Goal: Find specific page/section: Find specific page/section

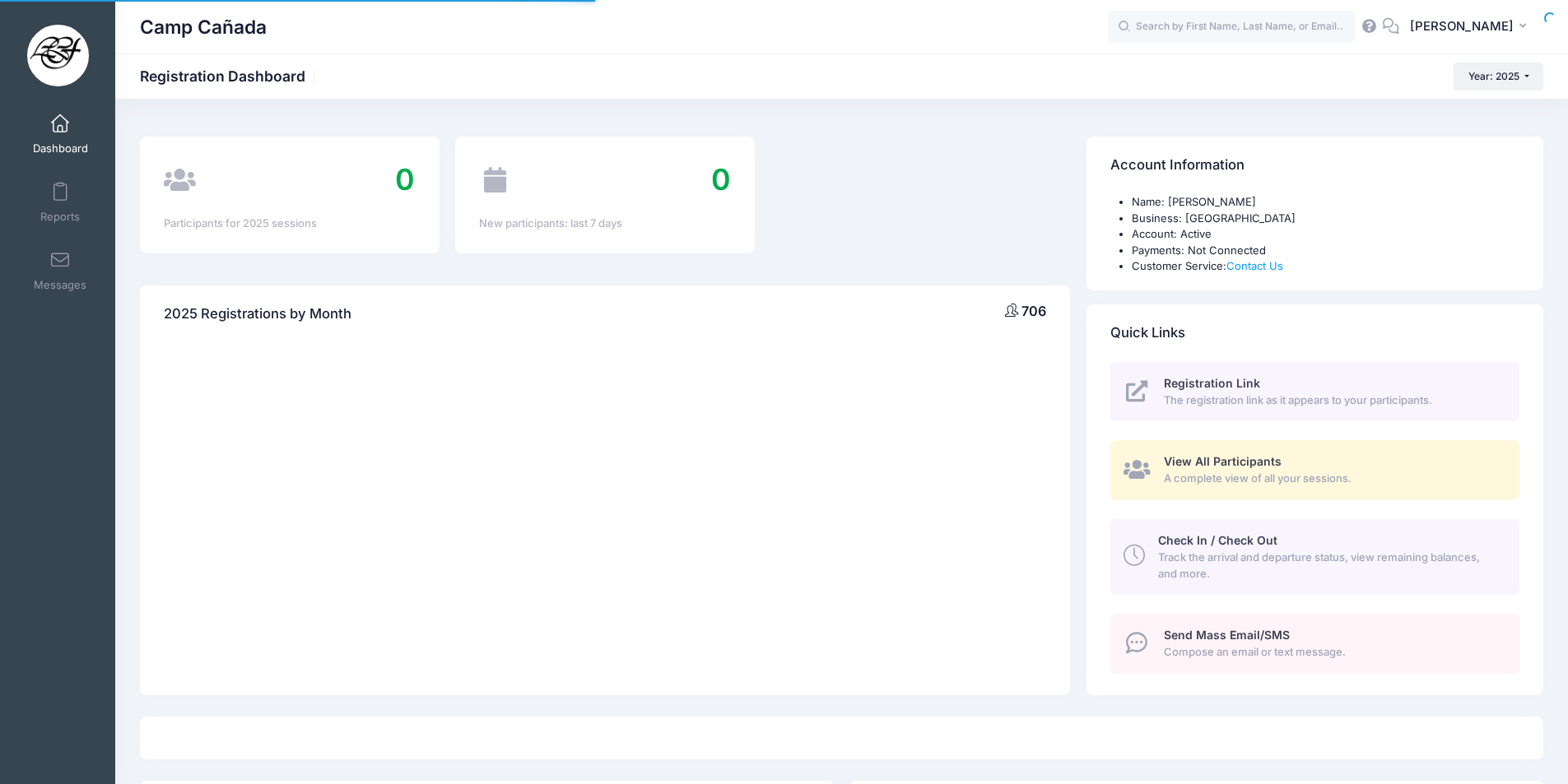
select select
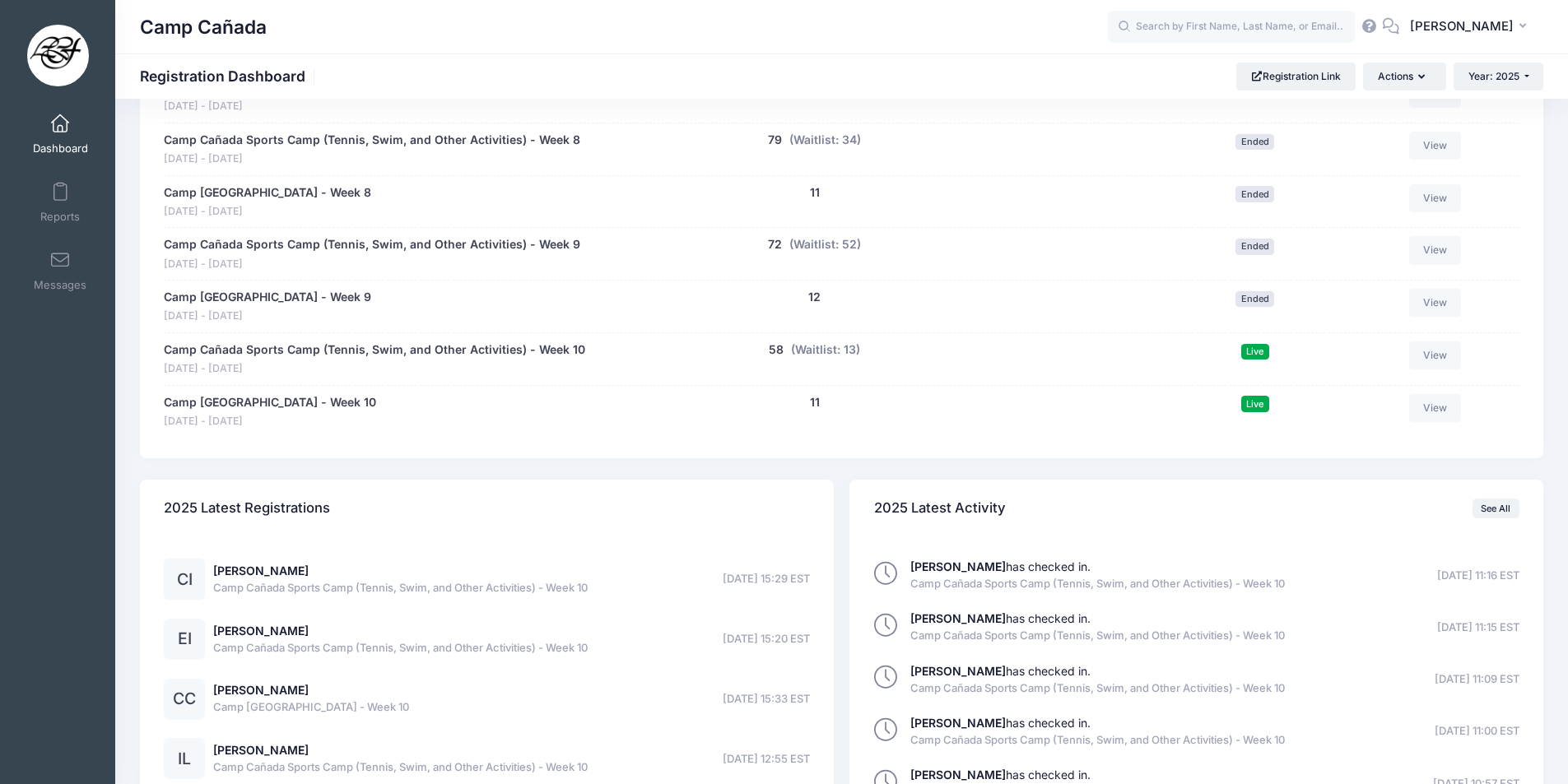
scroll to position [1344, 0]
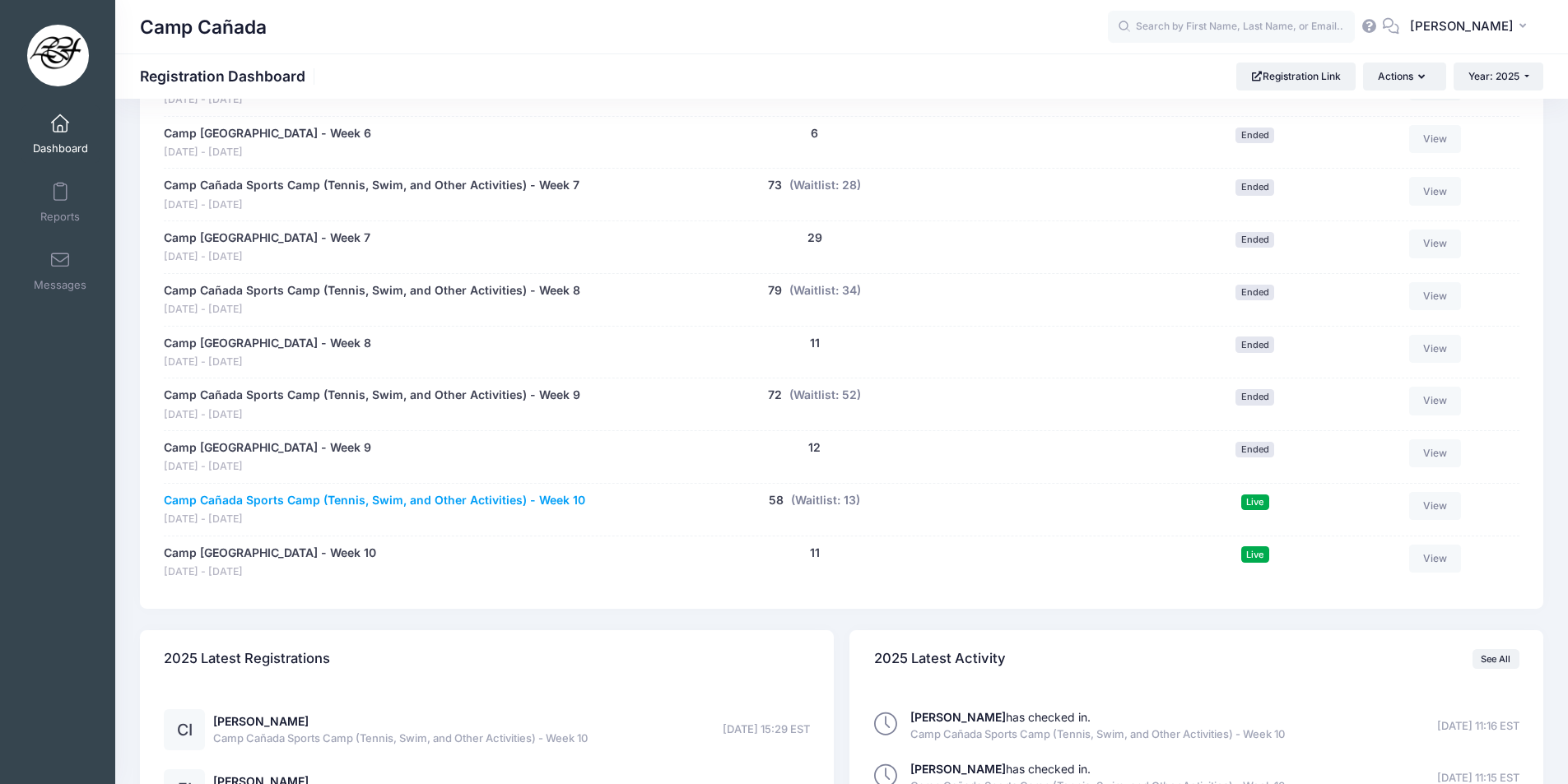
click at [454, 504] on link "Camp Cañada Sports Camp (Tennis, Swim, and Other Activities) - Week 10" at bounding box center [375, 500] width 421 height 17
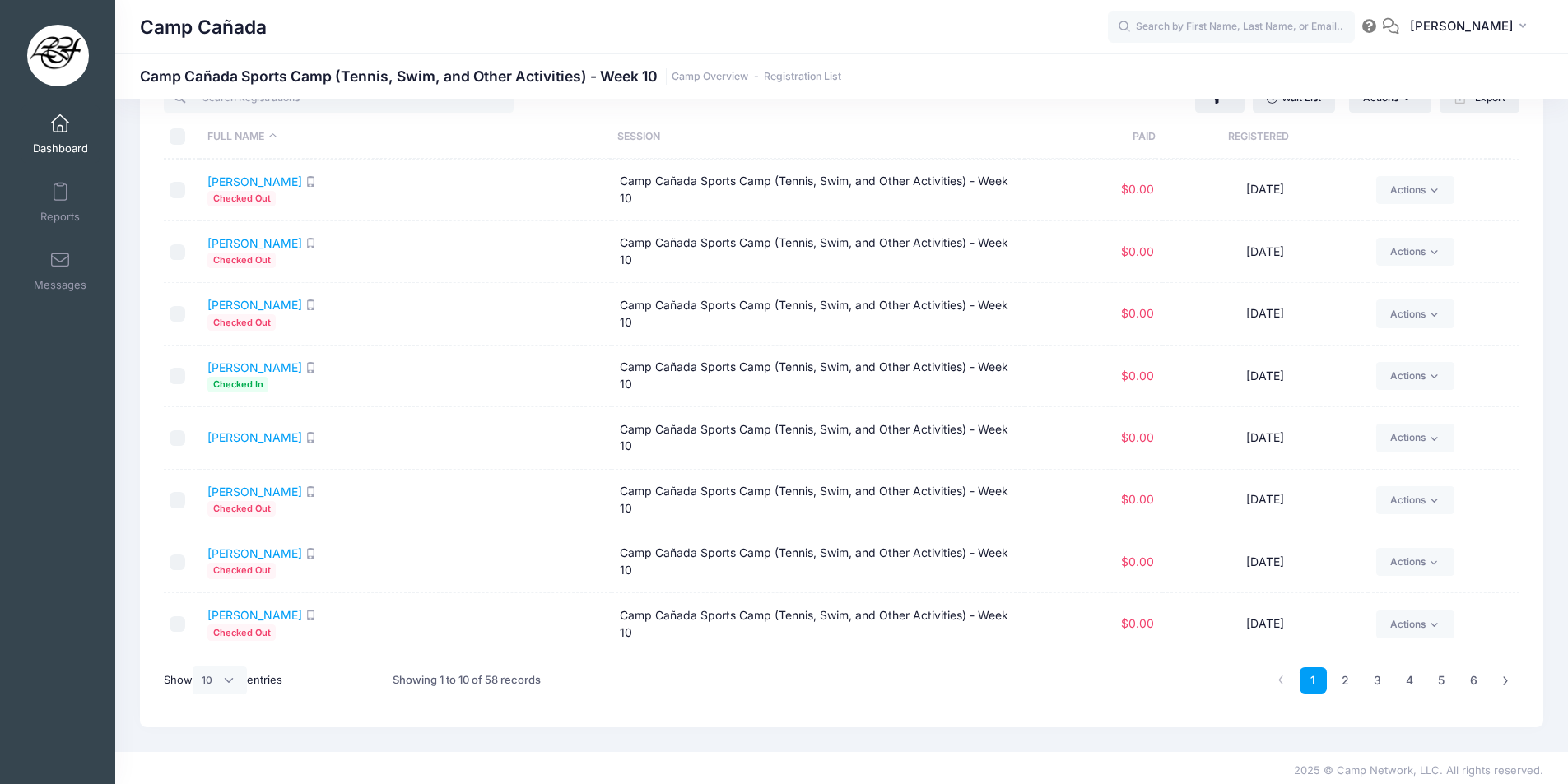
scroll to position [69, 0]
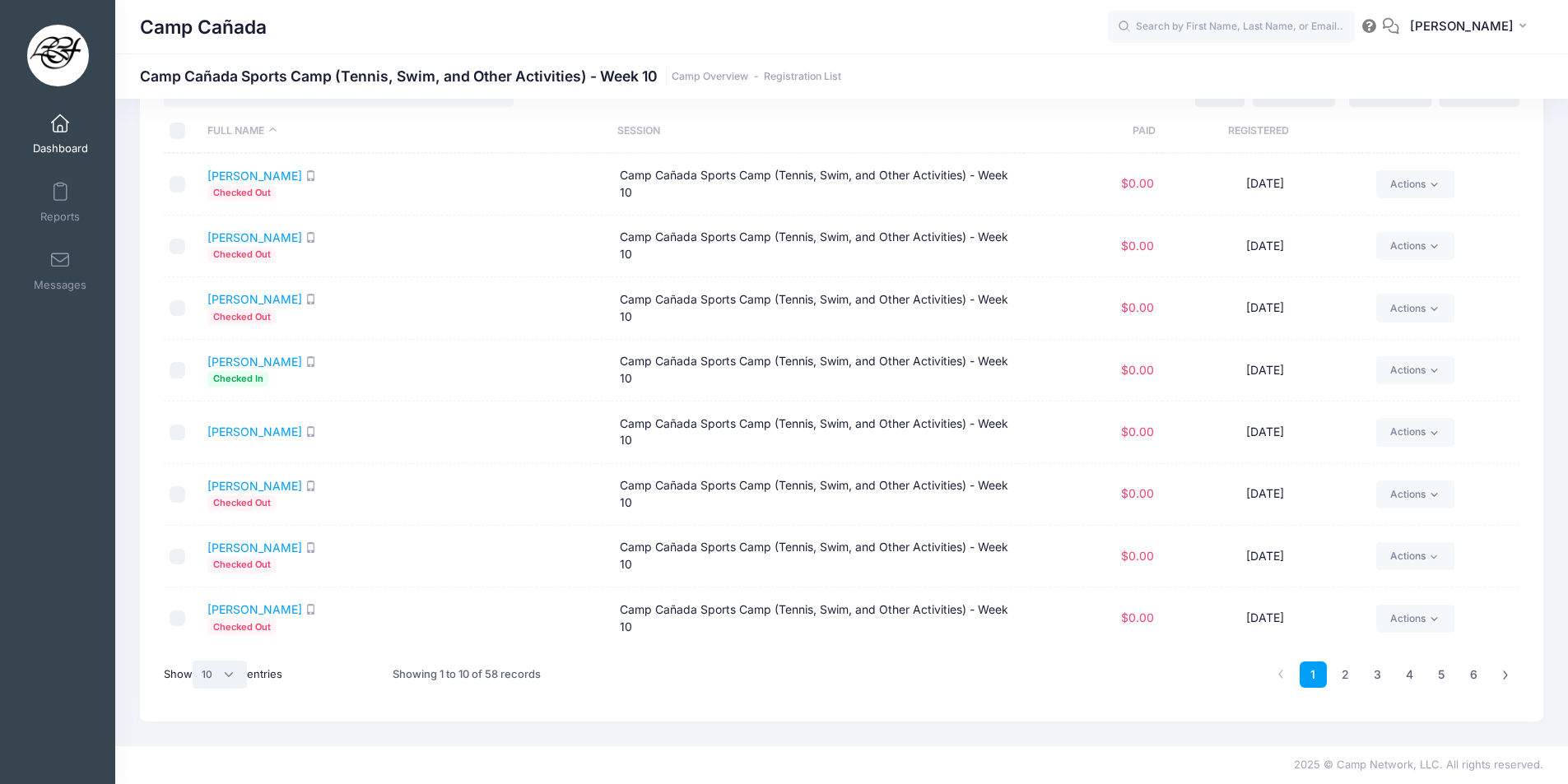
click at [224, 676] on select "All 10 25 50" at bounding box center [220, 674] width 55 height 28
select select "-1"
click at [195, 660] on select "All 10 25 50" at bounding box center [220, 674] width 55 height 28
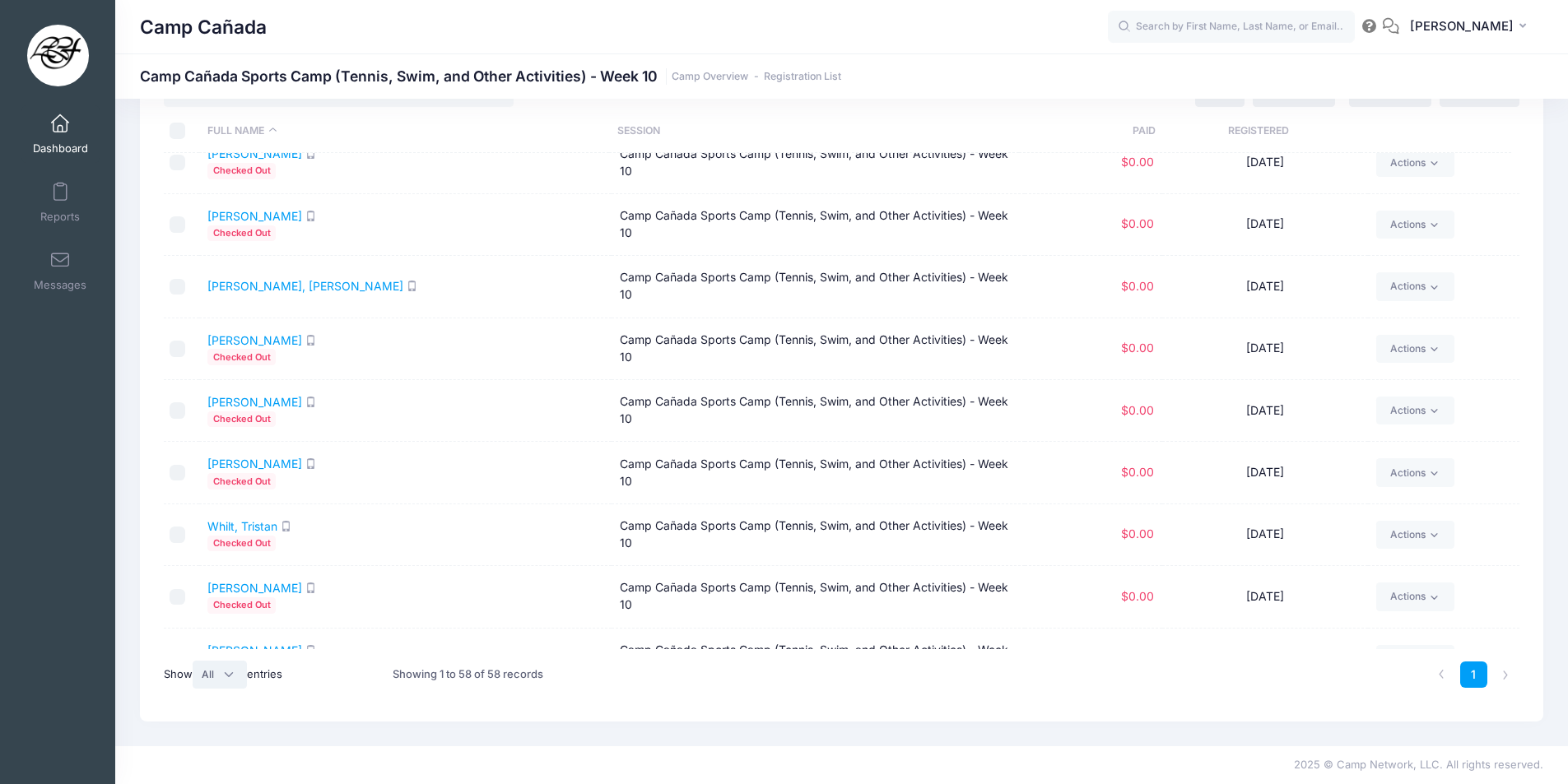
scroll to position [2936, 0]
click at [251, 408] on link "[PERSON_NAME]" at bounding box center [255, 403] width 95 height 14
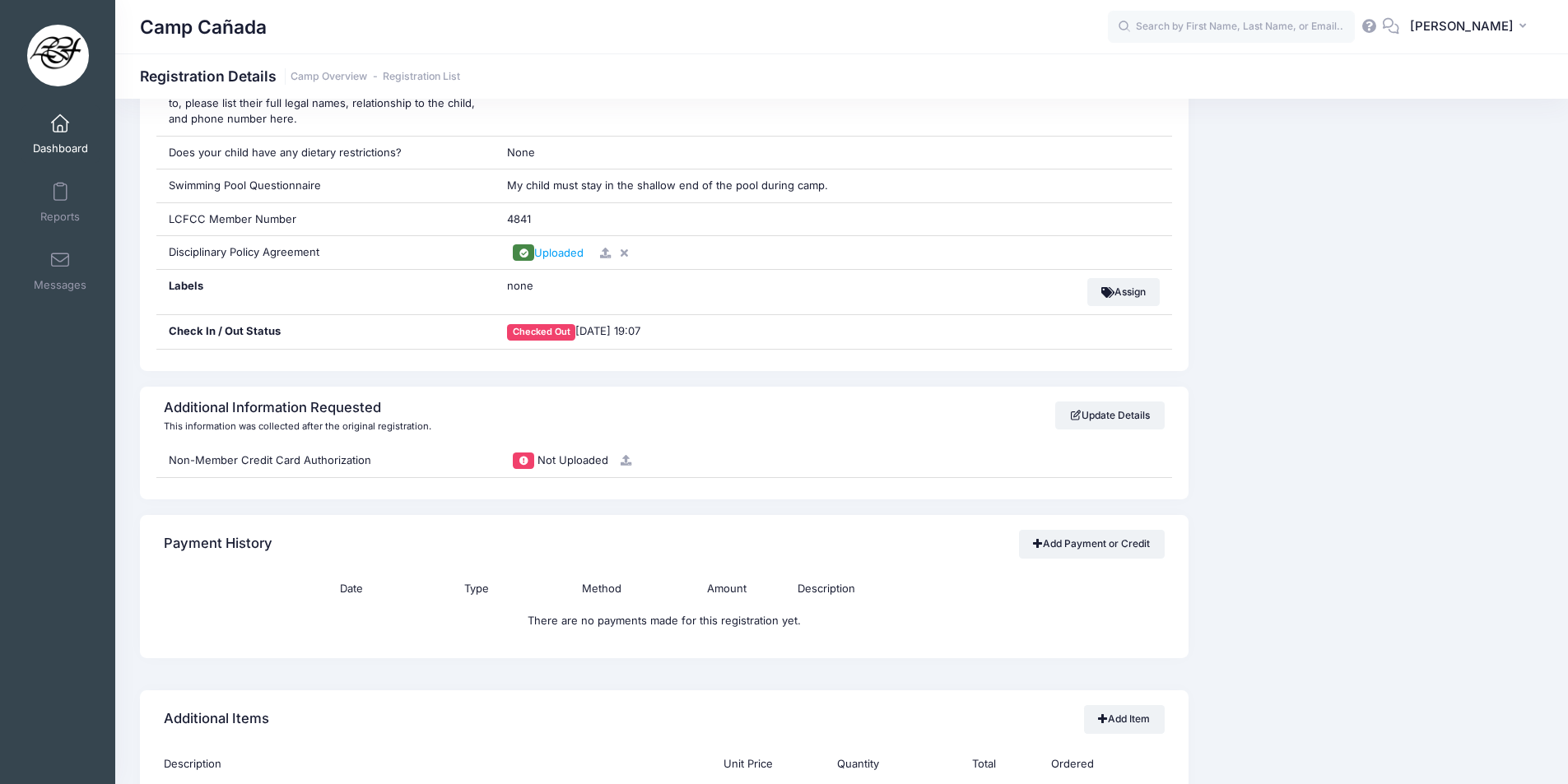
scroll to position [1399, 0]
